Goal: Task Accomplishment & Management: Use online tool/utility

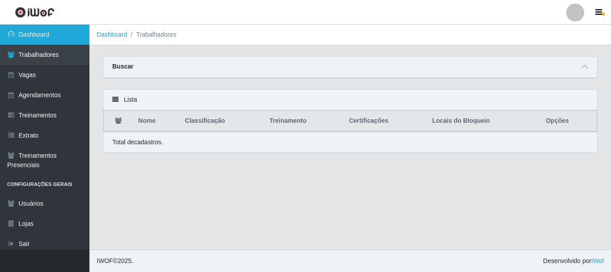
click at [36, 34] on link "Dashboard" at bounding box center [44, 35] width 89 height 20
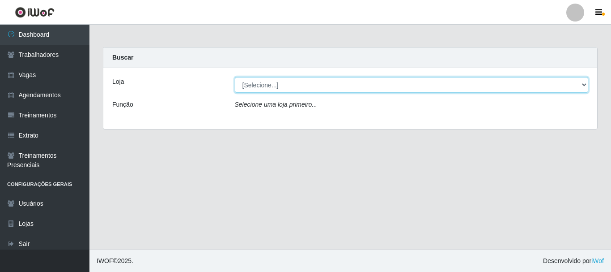
click at [281, 85] on select "[Selecione...] Supermercado Queiroz - Caicó" at bounding box center [412, 85] width 354 height 16
select select "512"
click at [235, 77] on select "[Selecione...] Supermercado Queiroz - Caicó" at bounding box center [412, 85] width 354 height 16
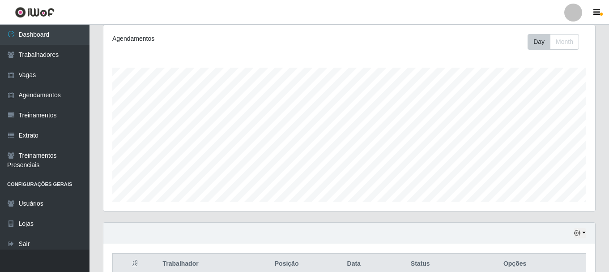
scroll to position [203, 0]
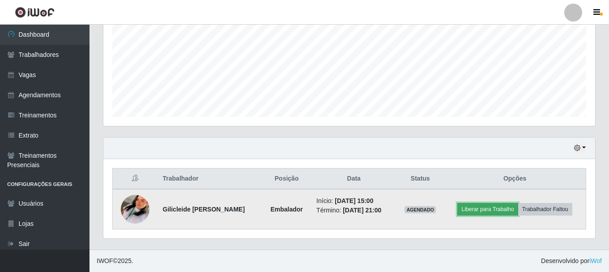
click at [502, 204] on button "Liberar para Trabalho" at bounding box center [487, 209] width 60 height 13
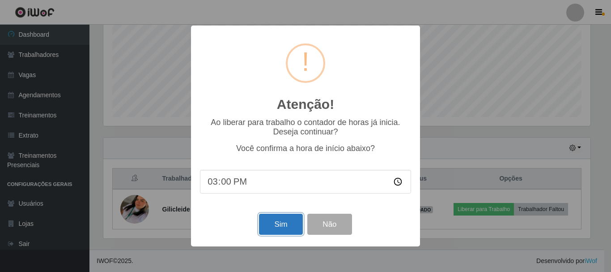
click at [288, 227] on button "Sim" at bounding box center [280, 223] width 43 height 21
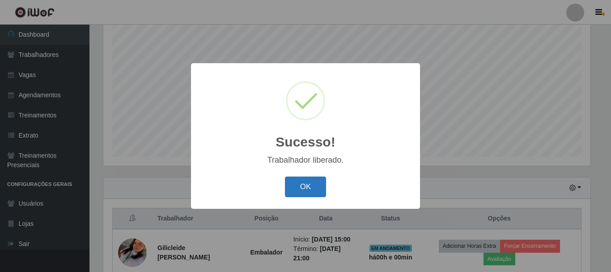
click at [303, 187] on button "OK" at bounding box center [306, 186] width 42 height 21
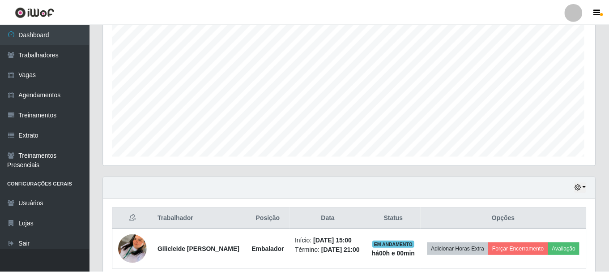
scroll to position [186, 492]
